Goal: Check status: Verify the current state of an ongoing process or item

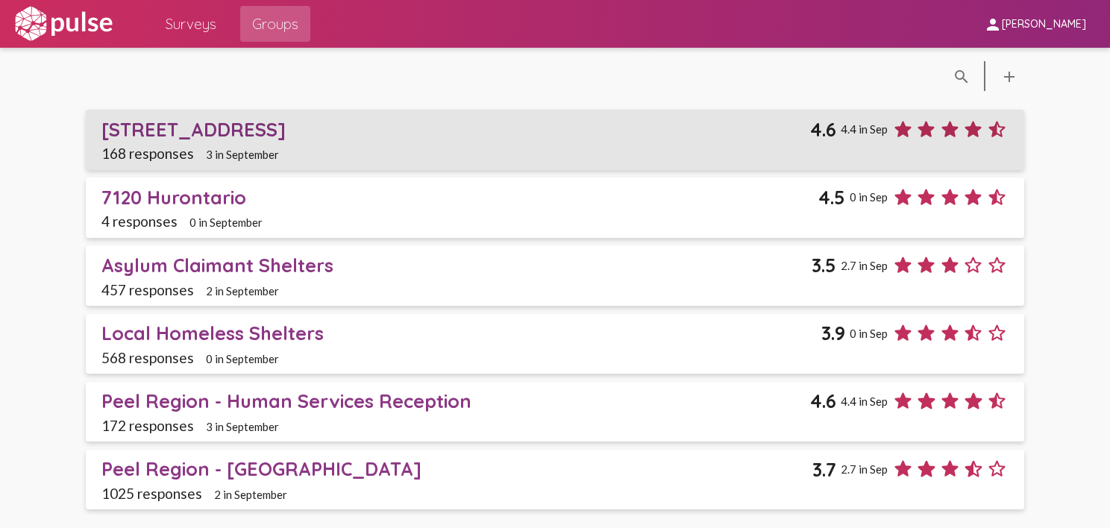
click at [157, 128] on div "[STREET_ADDRESS]" at bounding box center [455, 129] width 708 height 23
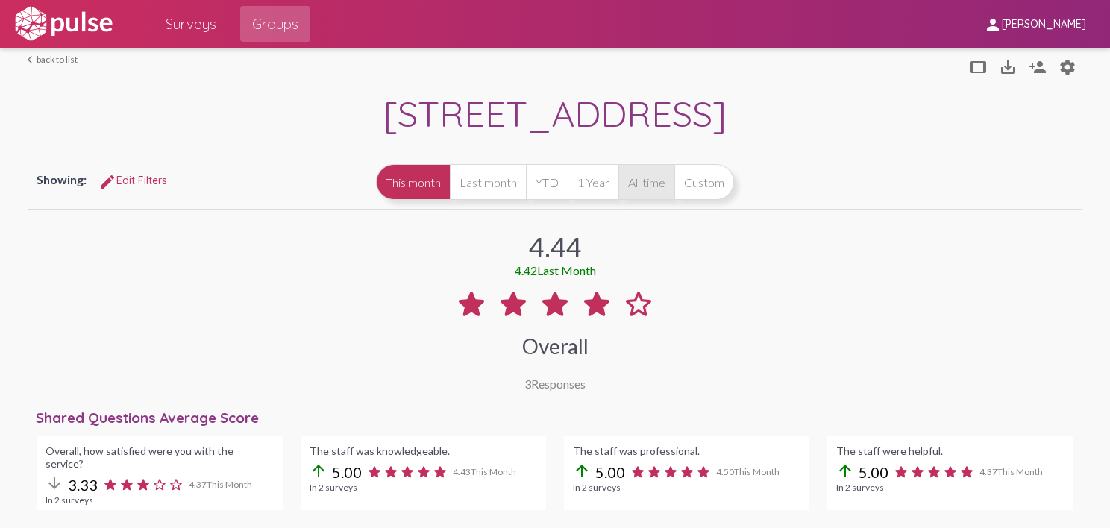
click at [638, 182] on button "All time" at bounding box center [646, 182] width 56 height 36
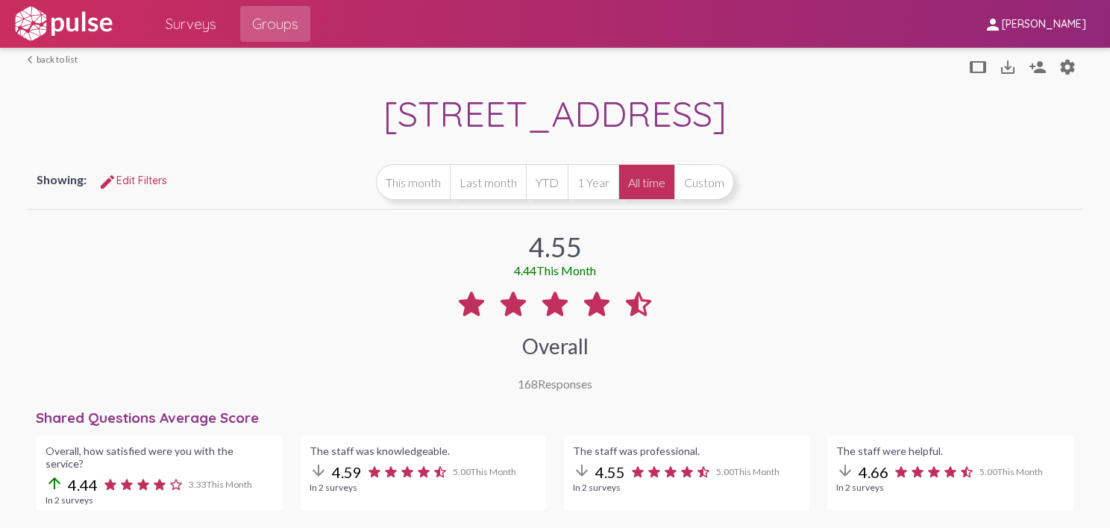
click at [776, 100] on div "[STREET_ADDRESS]" at bounding box center [555, 115] width 1054 height 48
